Goal: Task Accomplishment & Management: Use online tool/utility

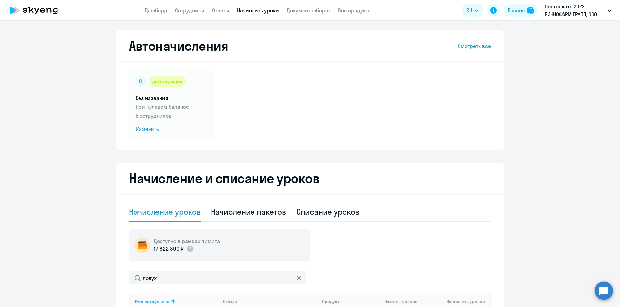
select select "10"
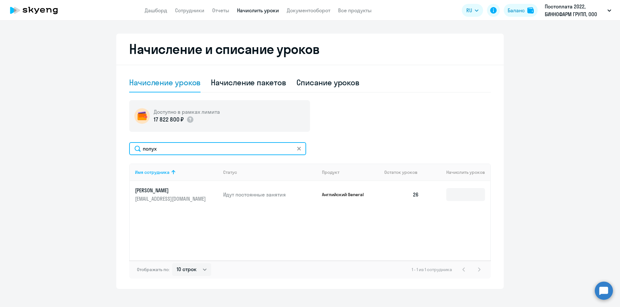
drag, startPoint x: 0, startPoint y: 0, endPoint x: 106, endPoint y: 153, distance: 186.1
click at [106, 153] on ng-component "Автоначисления Смотреть все действующий Без названия При нулевом балансе 5 сотр…" at bounding box center [310, 95] width 620 height 388
type input "под"
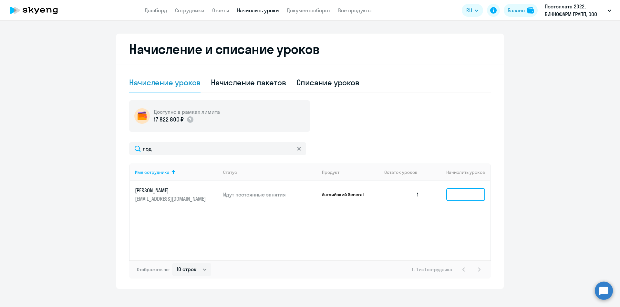
click at [458, 194] on input at bounding box center [466, 194] width 39 height 13
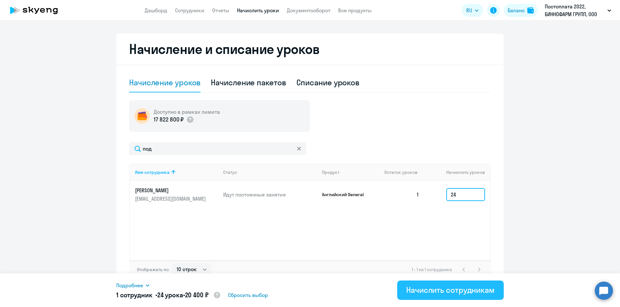
type input "24"
click at [452, 292] on div "Начислить сотрудникам" at bounding box center [451, 290] width 89 height 10
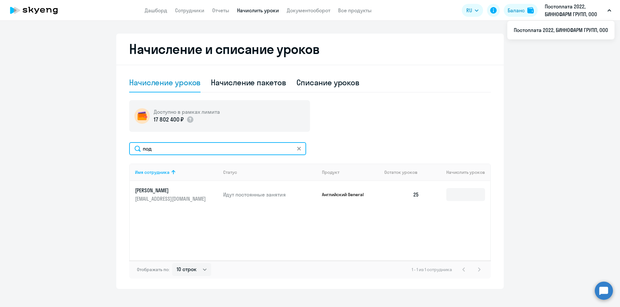
drag, startPoint x: 176, startPoint y: 150, endPoint x: 60, endPoint y: 149, distance: 116.3
click at [60, 149] on ng-component "Автоначисления Смотреть все действующий Без названия При нулевом балансе 5 сотр…" at bounding box center [310, 95] width 620 height 388
type input "саби"
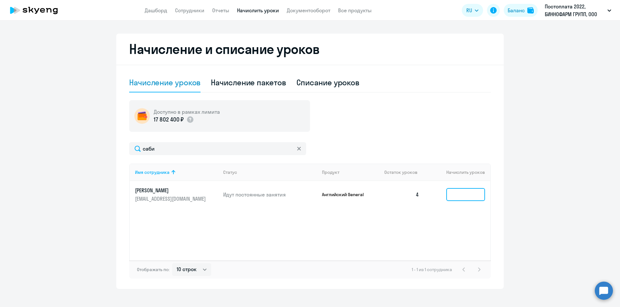
click at [470, 195] on input at bounding box center [466, 194] width 39 height 13
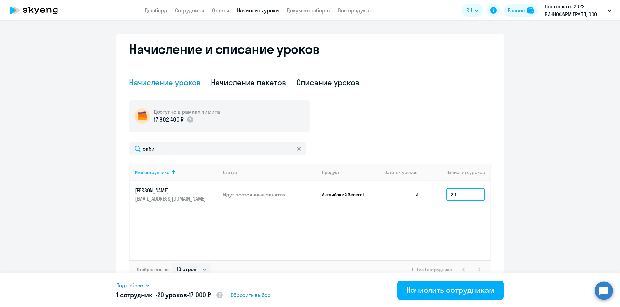
type input "20"
click at [446, 292] on div "Начислить сотрудникам" at bounding box center [451, 290] width 89 height 10
